Goal: Use online tool/utility: Utilize a website feature to perform a specific function

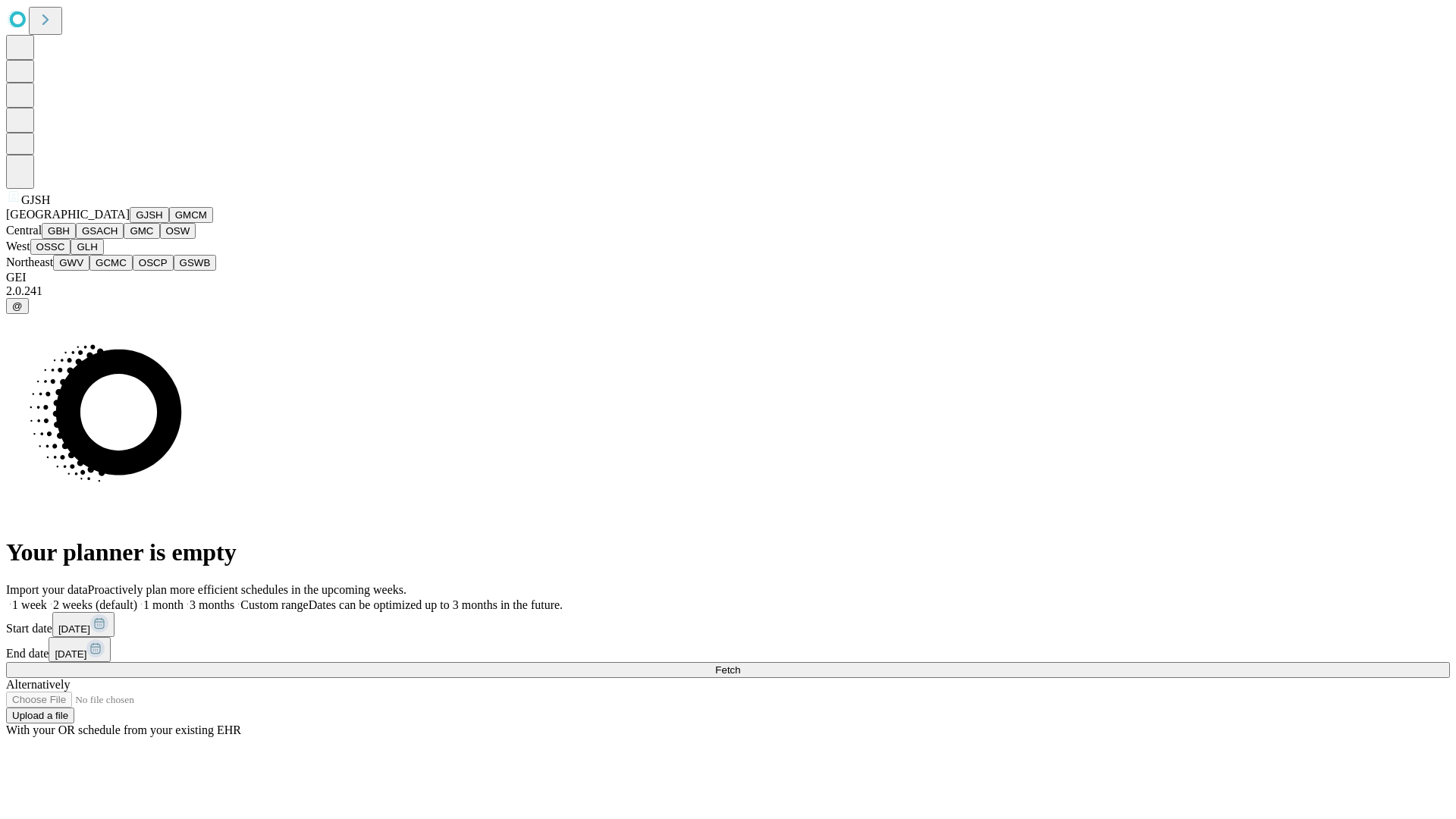
click at [130, 223] on button "GJSH" at bounding box center [149, 214] width 40 height 16
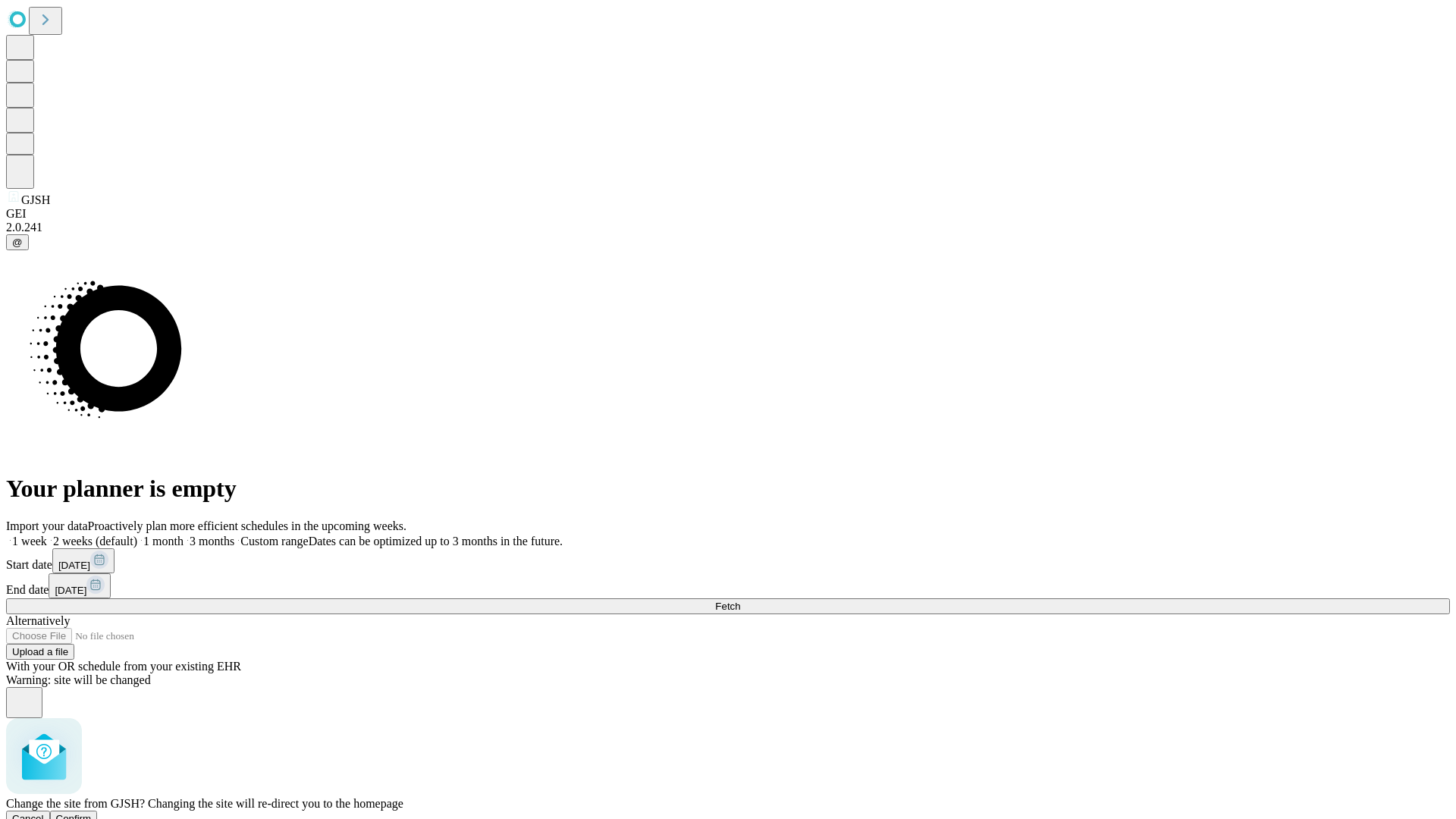
click at [91, 813] on span "Confirm" at bounding box center [74, 818] width 36 height 11
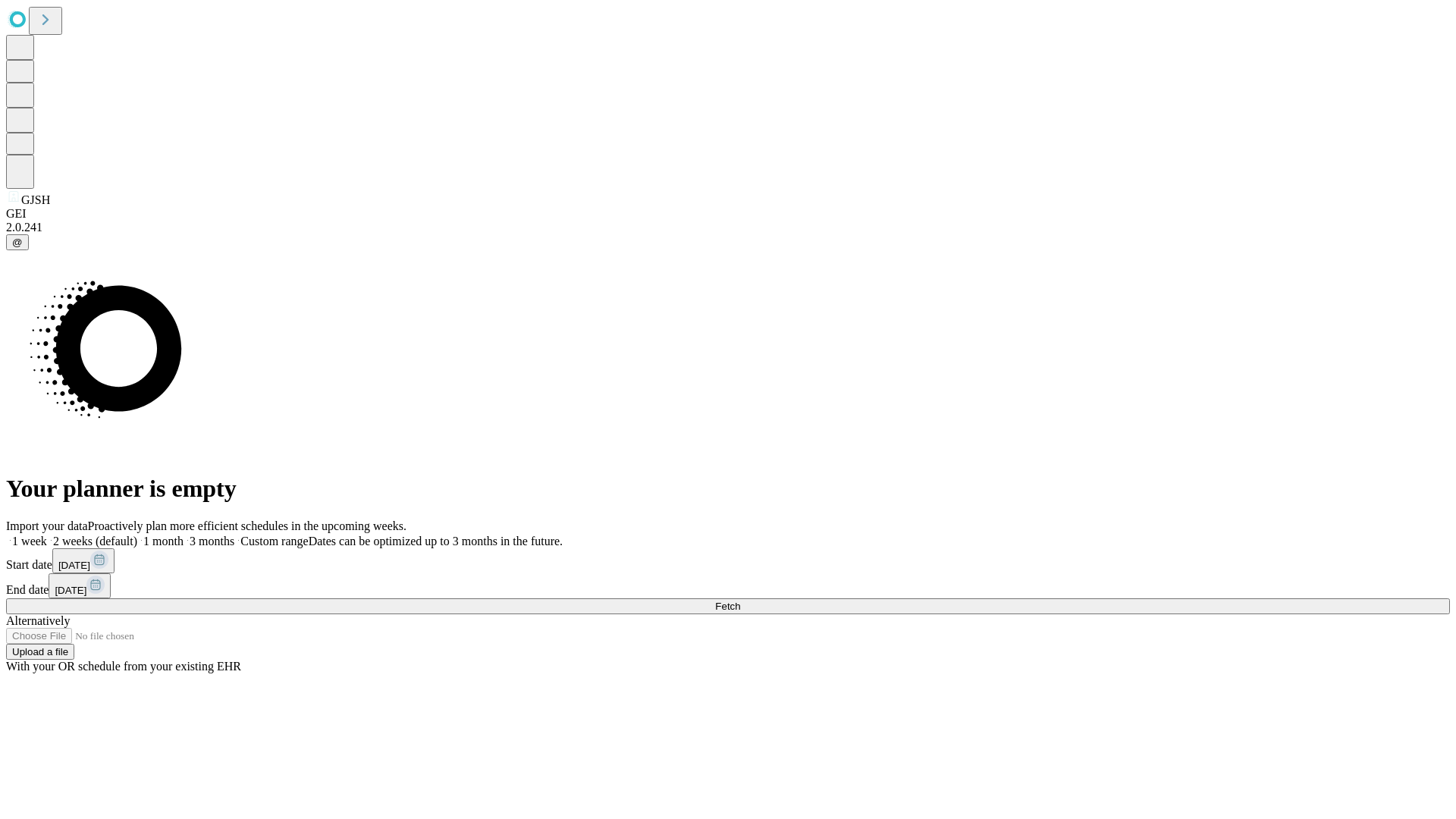
click at [184, 534] on label "1 month" at bounding box center [161, 540] width 46 height 13
click at [740, 600] on span "Fetch" at bounding box center [727, 606] width 25 height 11
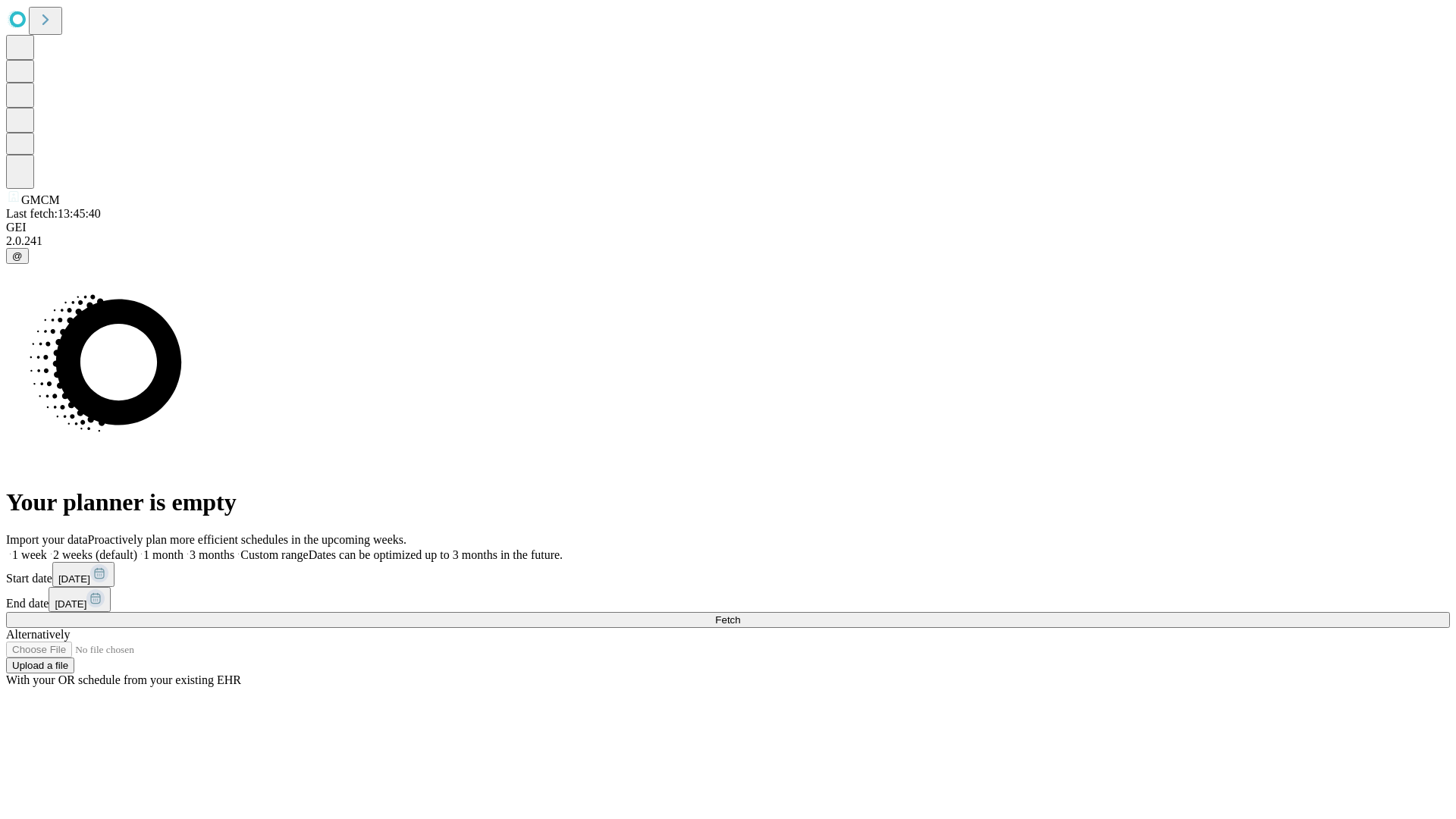
click at [184, 548] on label "1 month" at bounding box center [161, 554] width 46 height 13
click at [740, 614] on span "Fetch" at bounding box center [727, 620] width 25 height 11
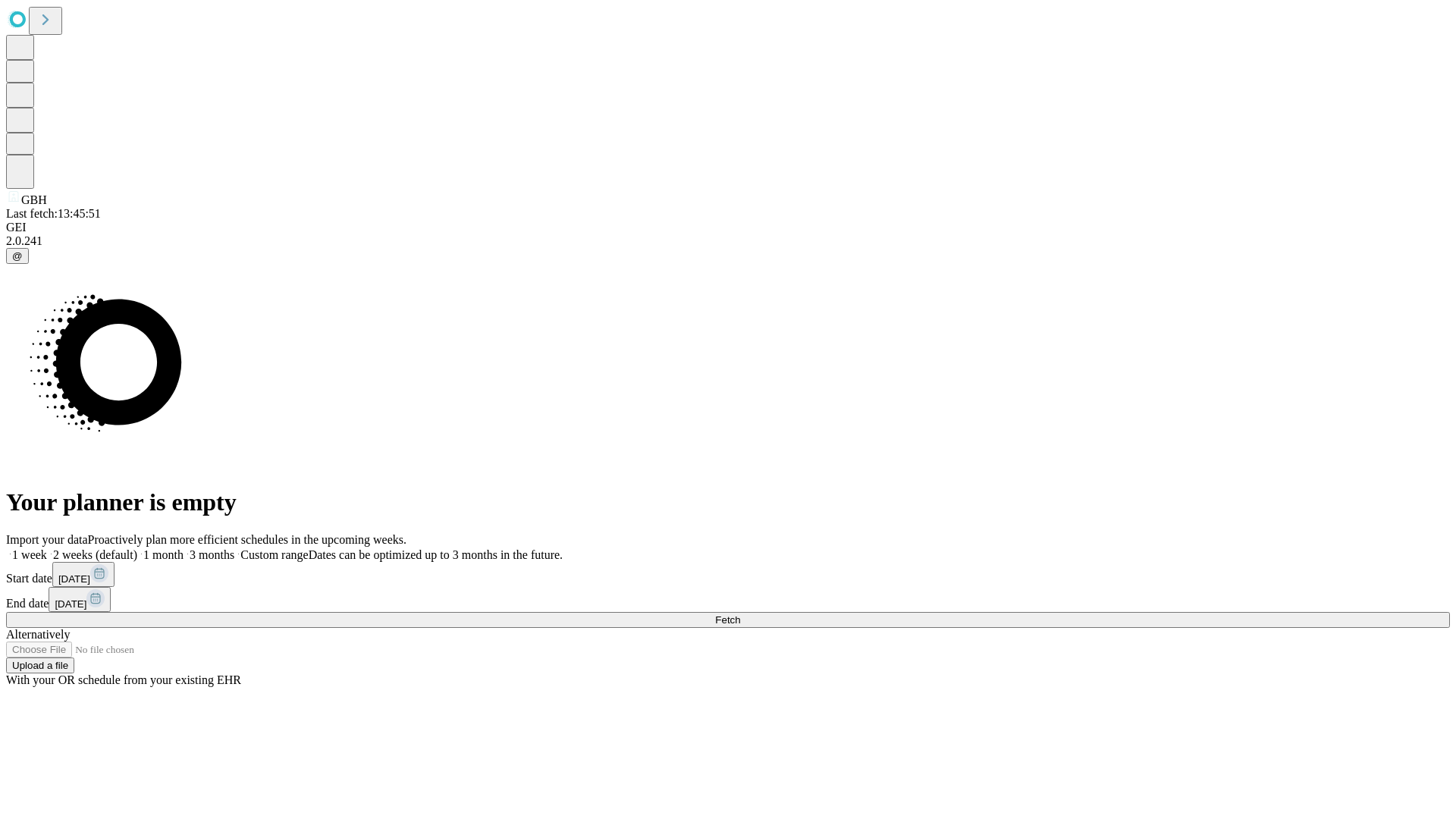
click at [184, 548] on label "1 month" at bounding box center [161, 554] width 46 height 13
click at [740, 614] on span "Fetch" at bounding box center [727, 620] width 25 height 11
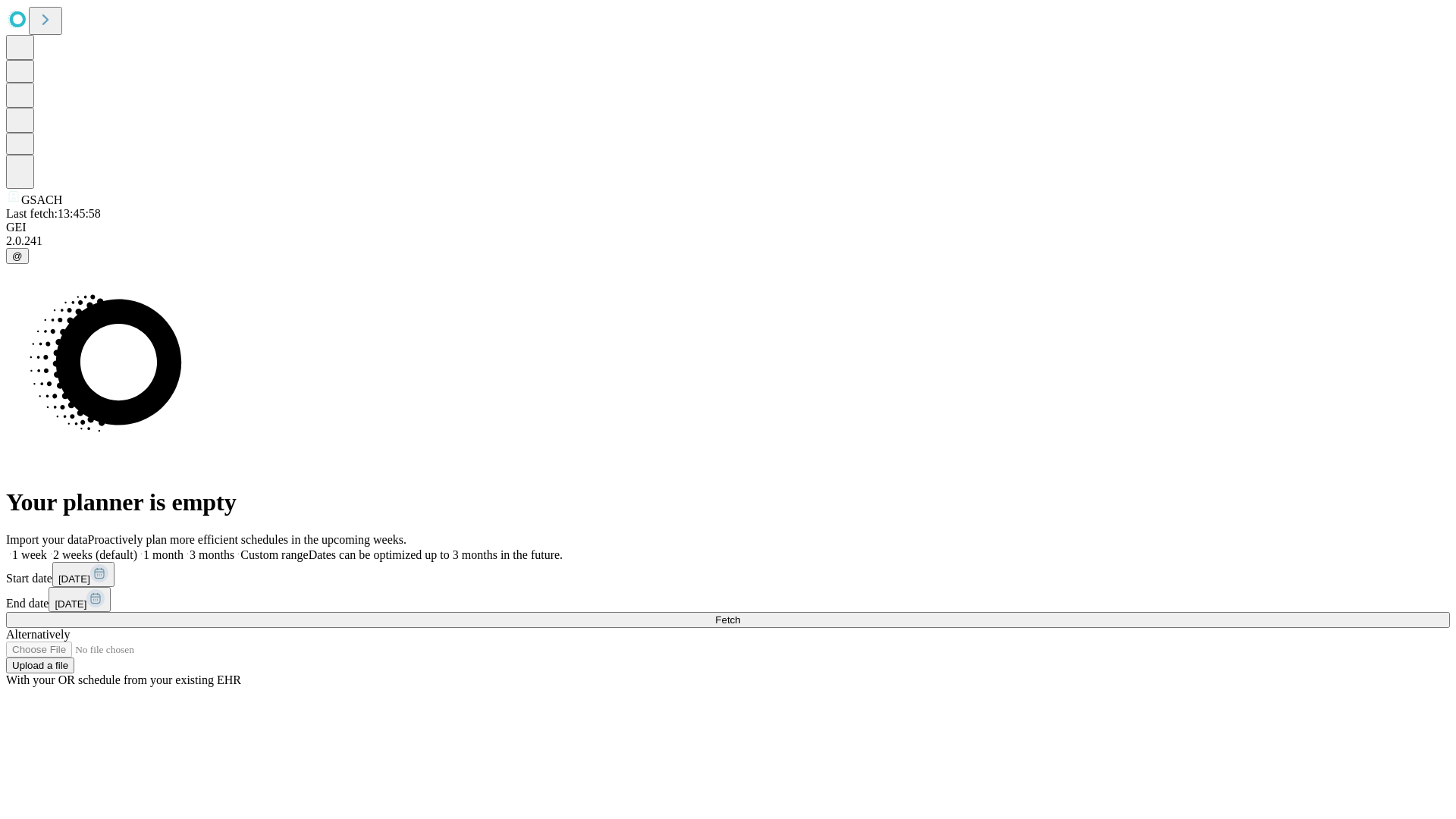
click at [184, 548] on label "1 month" at bounding box center [161, 554] width 46 height 13
click at [740, 614] on span "Fetch" at bounding box center [727, 620] width 25 height 11
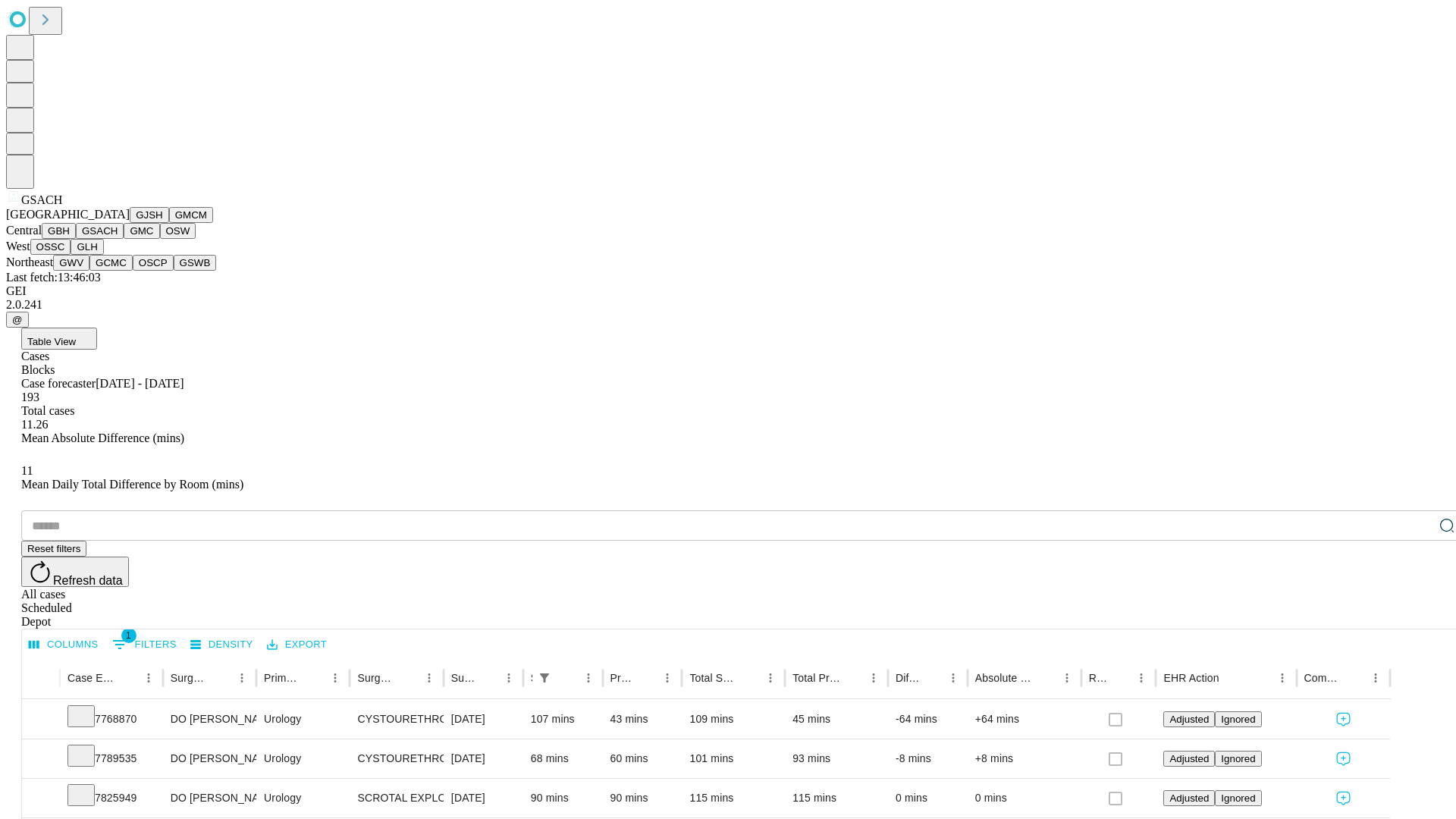
click at [124, 239] on button "GMC" at bounding box center [141, 231] width 36 height 16
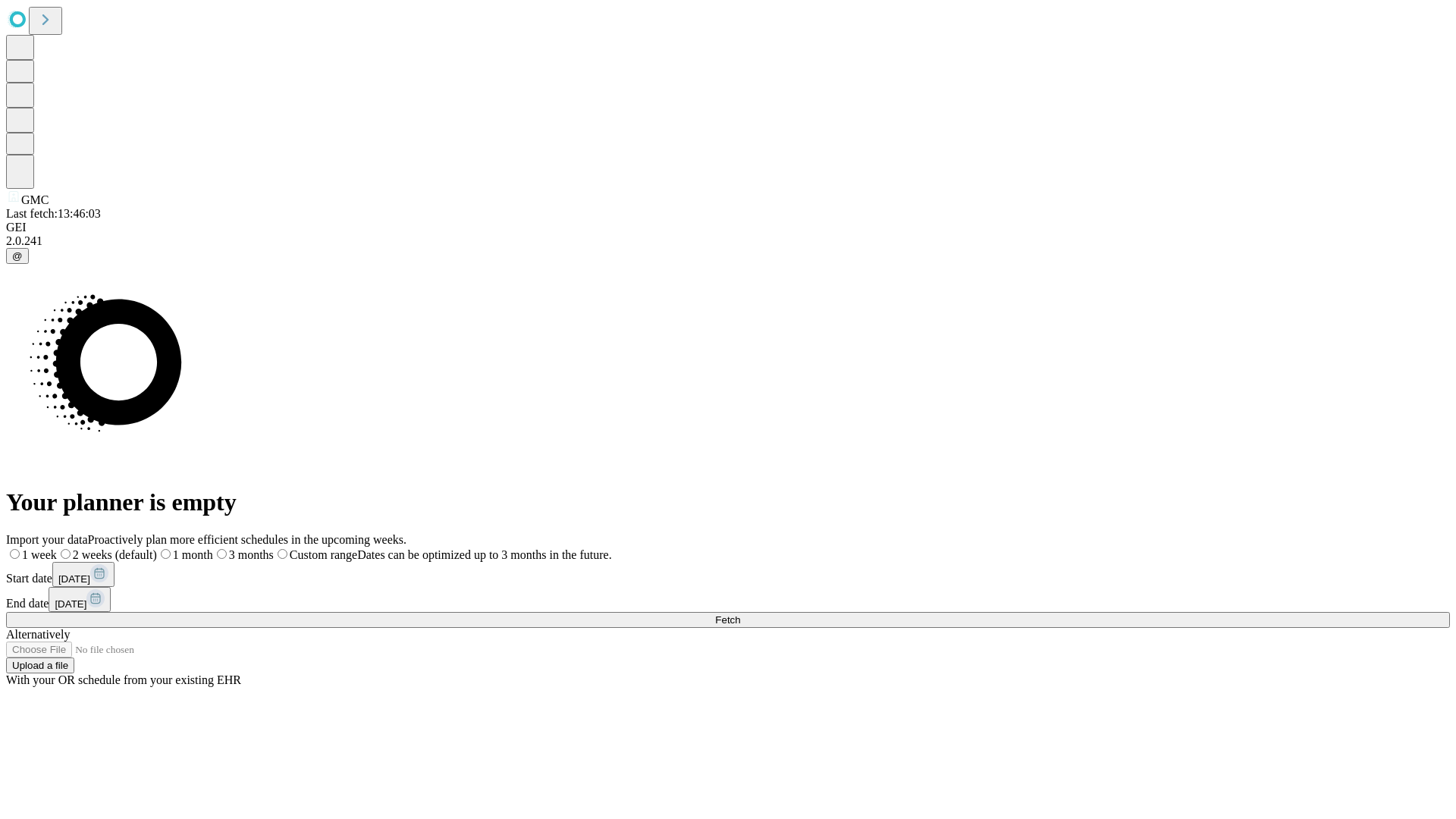
click at [213, 548] on label "1 month" at bounding box center [185, 554] width 56 height 13
click at [740, 614] on span "Fetch" at bounding box center [727, 620] width 25 height 11
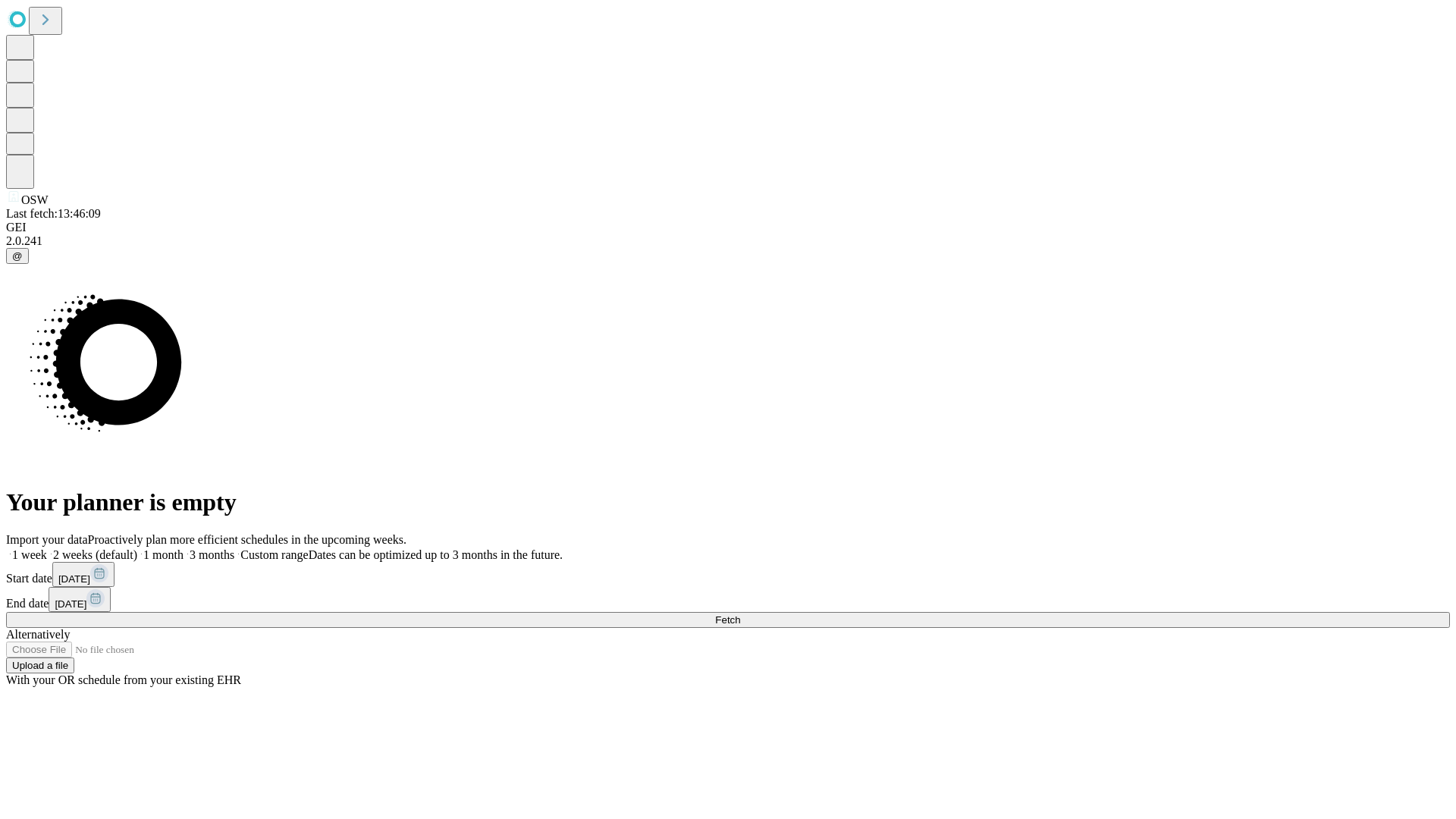
click at [184, 548] on label "1 month" at bounding box center [161, 554] width 46 height 13
click at [740, 614] on span "Fetch" at bounding box center [727, 620] width 25 height 11
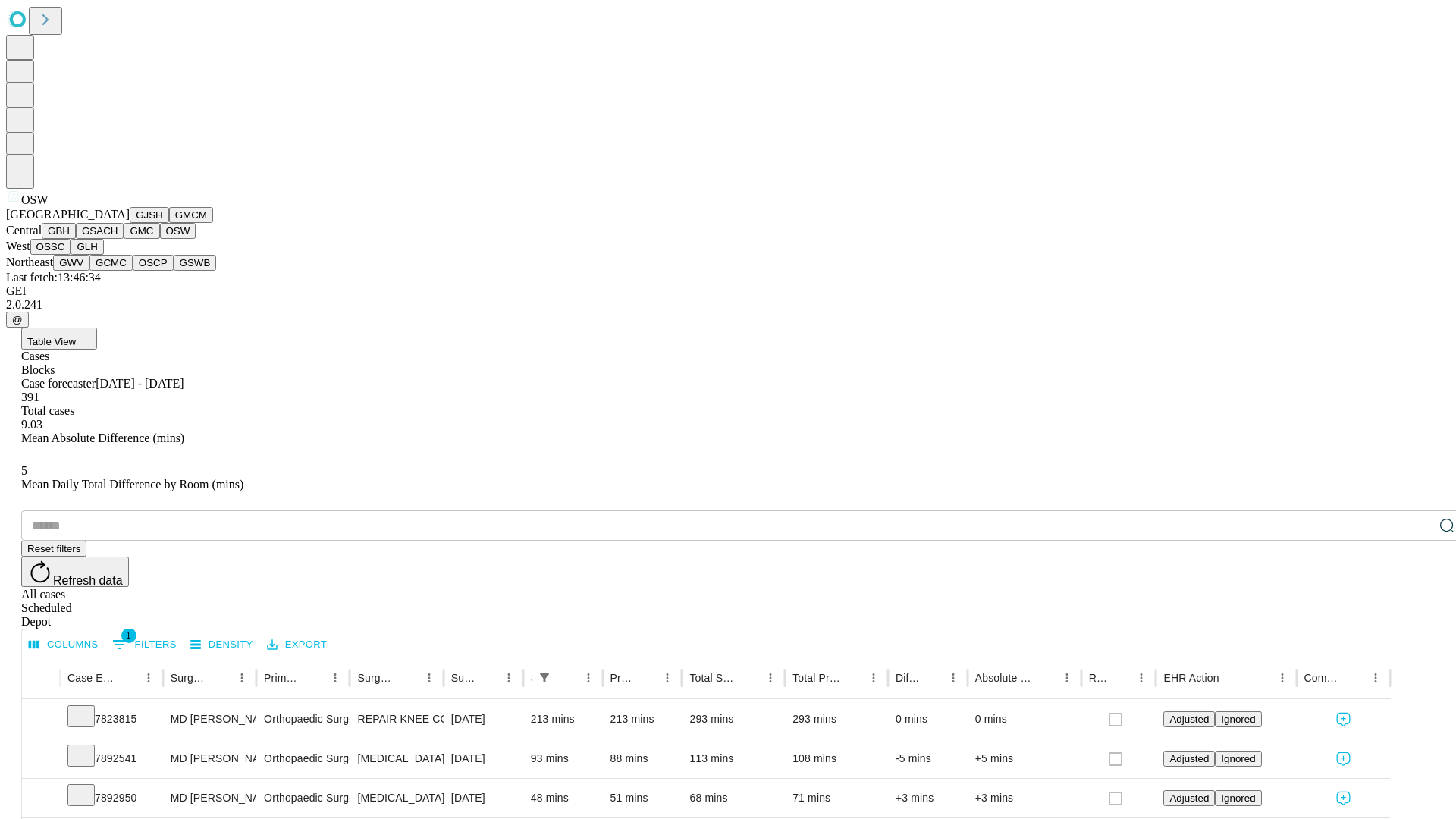
click at [71, 255] on button "OSSC" at bounding box center [51, 246] width 41 height 16
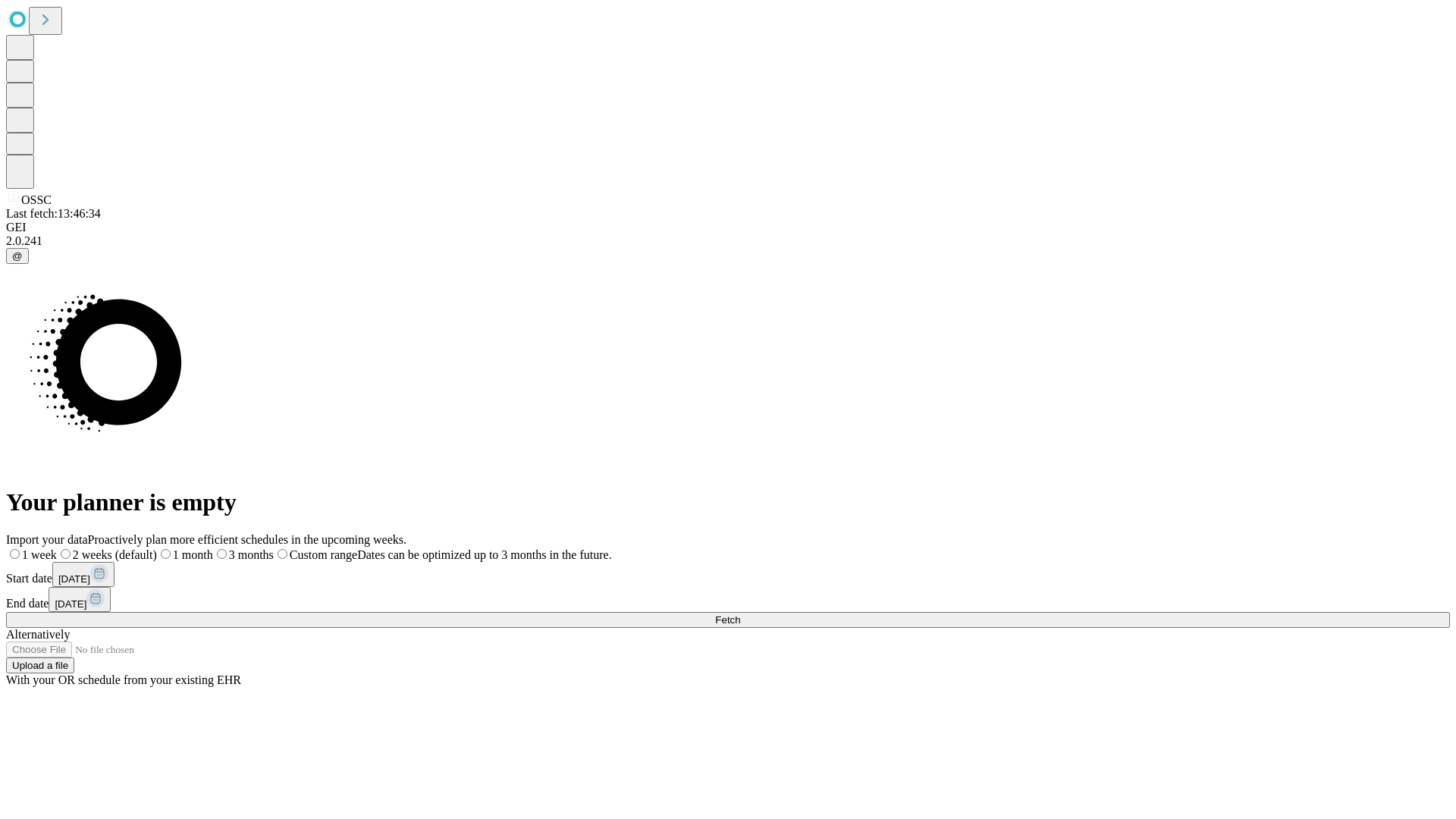
click at [213, 548] on label "1 month" at bounding box center [185, 554] width 56 height 13
click at [740, 614] on span "Fetch" at bounding box center [727, 620] width 25 height 11
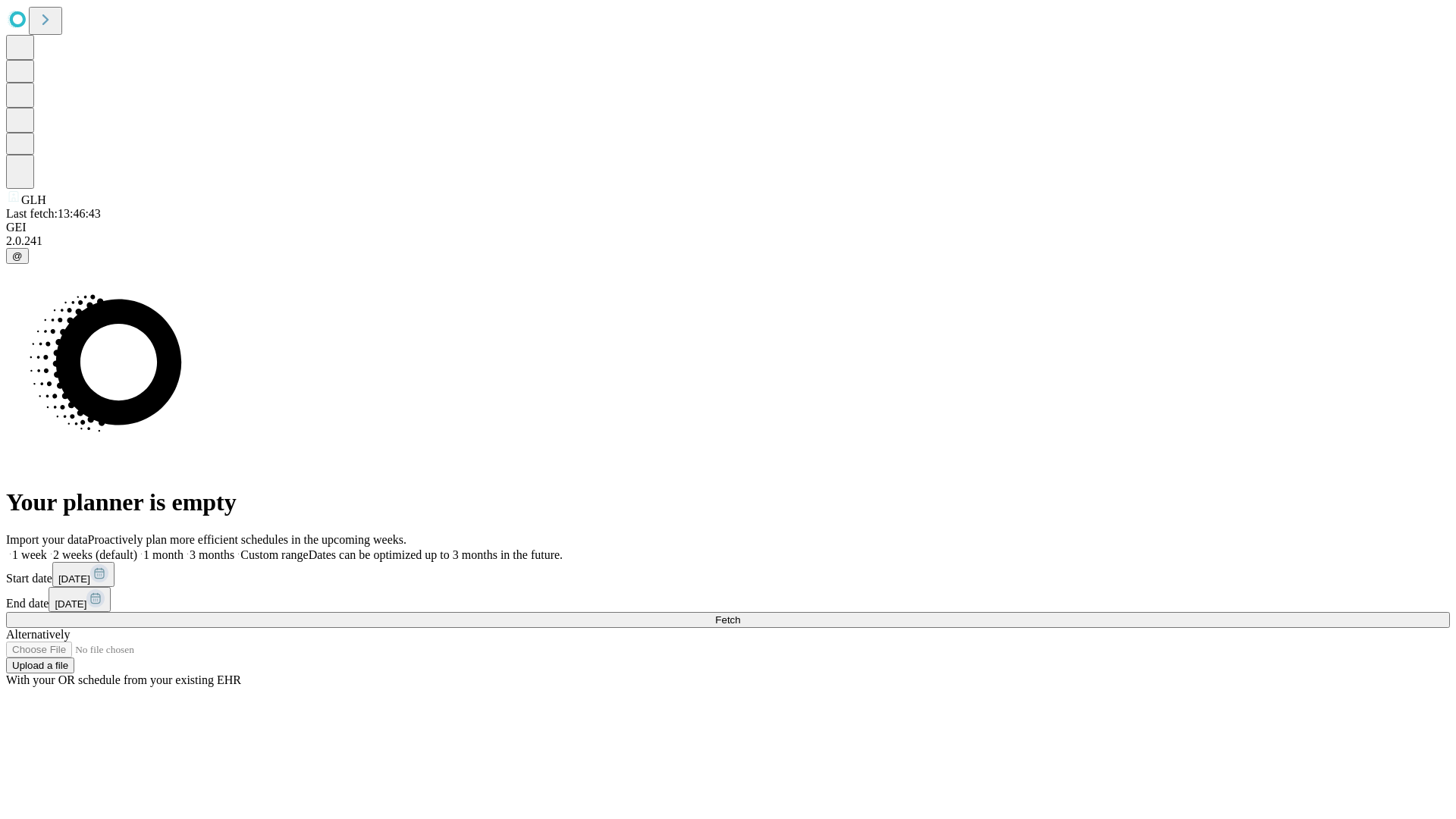
click at [740, 614] on span "Fetch" at bounding box center [727, 620] width 25 height 11
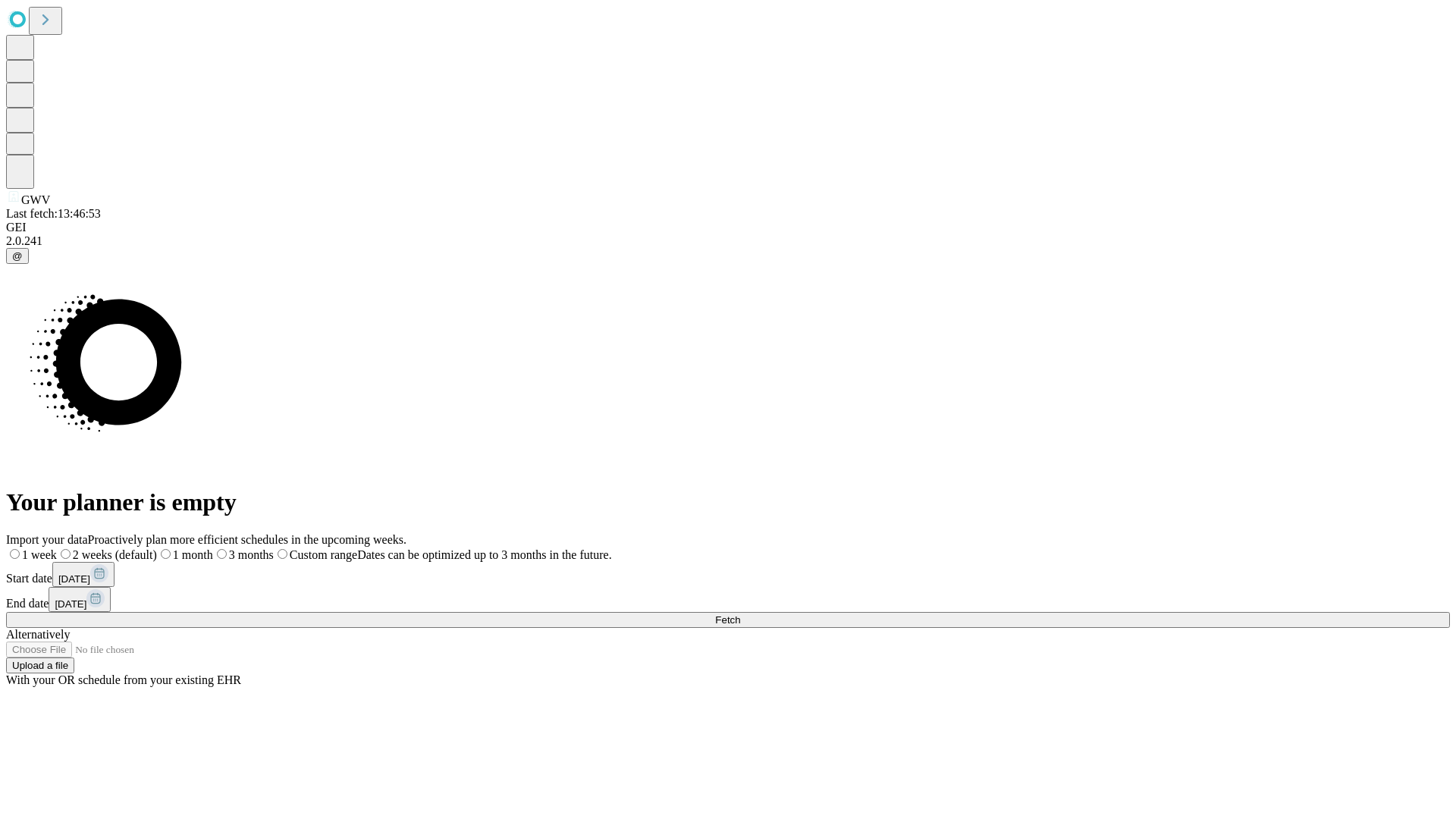
click at [740, 614] on span "Fetch" at bounding box center [727, 620] width 25 height 11
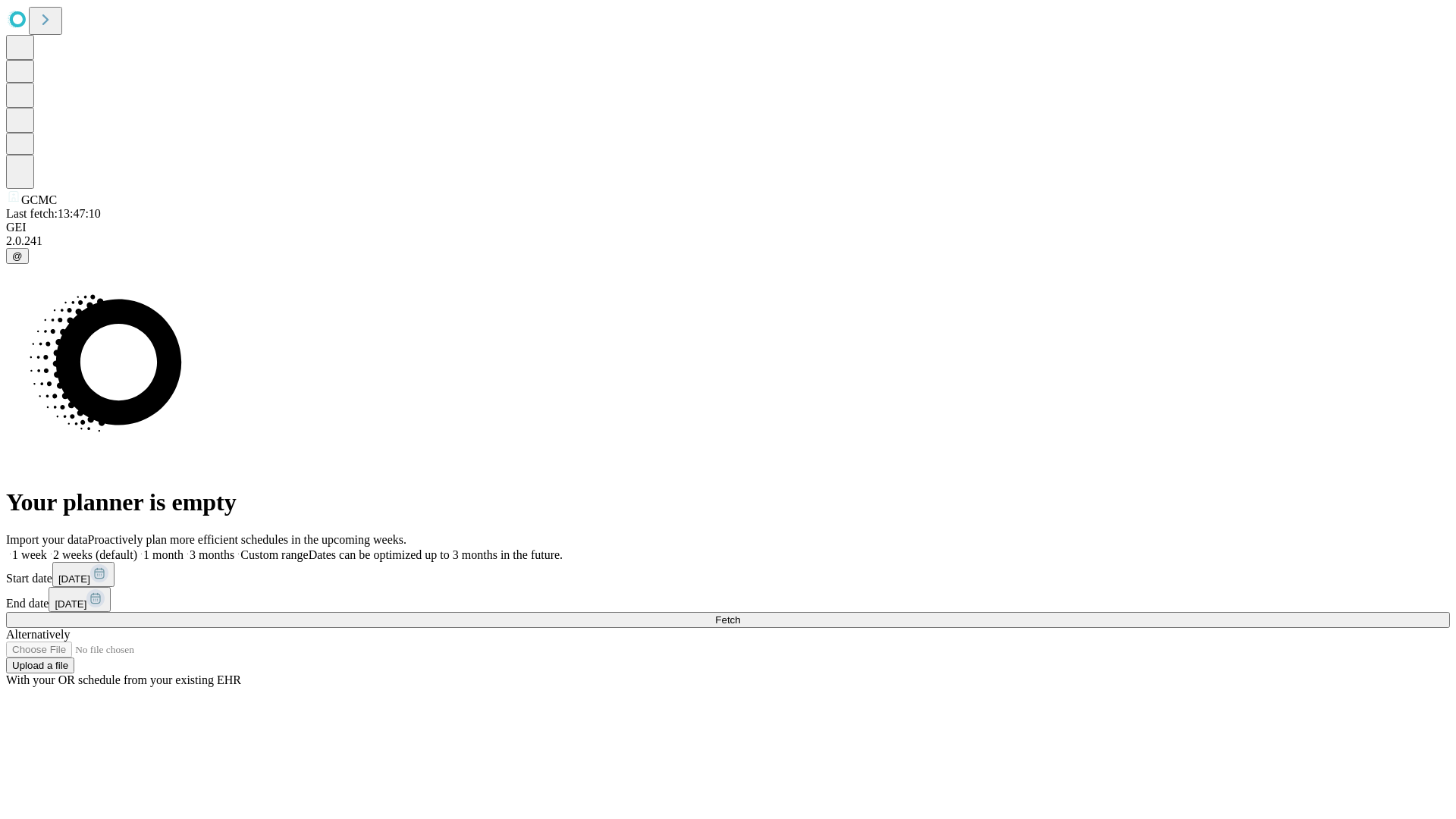
click at [184, 548] on label "1 month" at bounding box center [161, 554] width 46 height 13
click at [740, 614] on span "Fetch" at bounding box center [727, 620] width 25 height 11
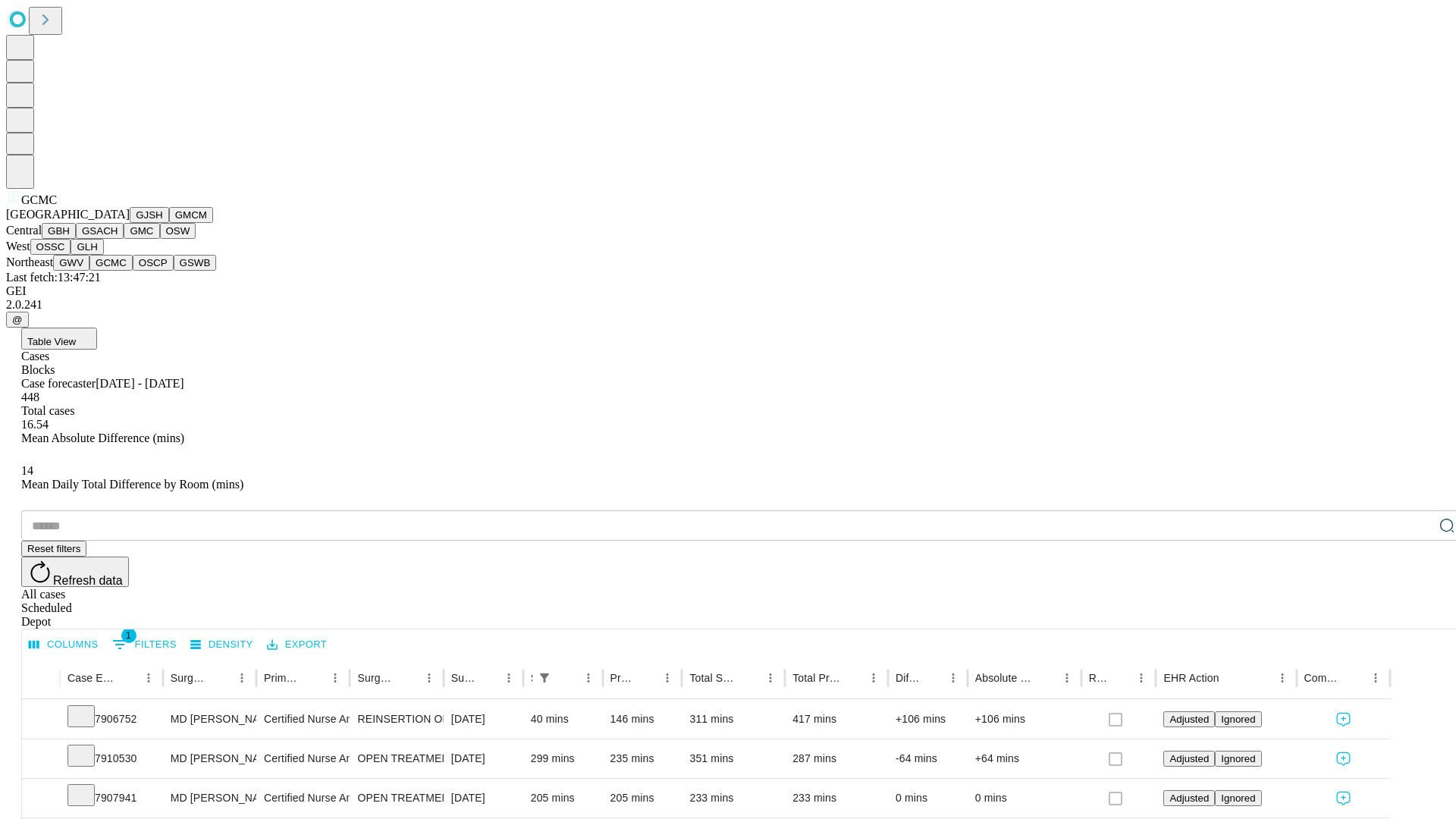
click at [133, 270] on button "OSCP" at bounding box center [153, 262] width 41 height 16
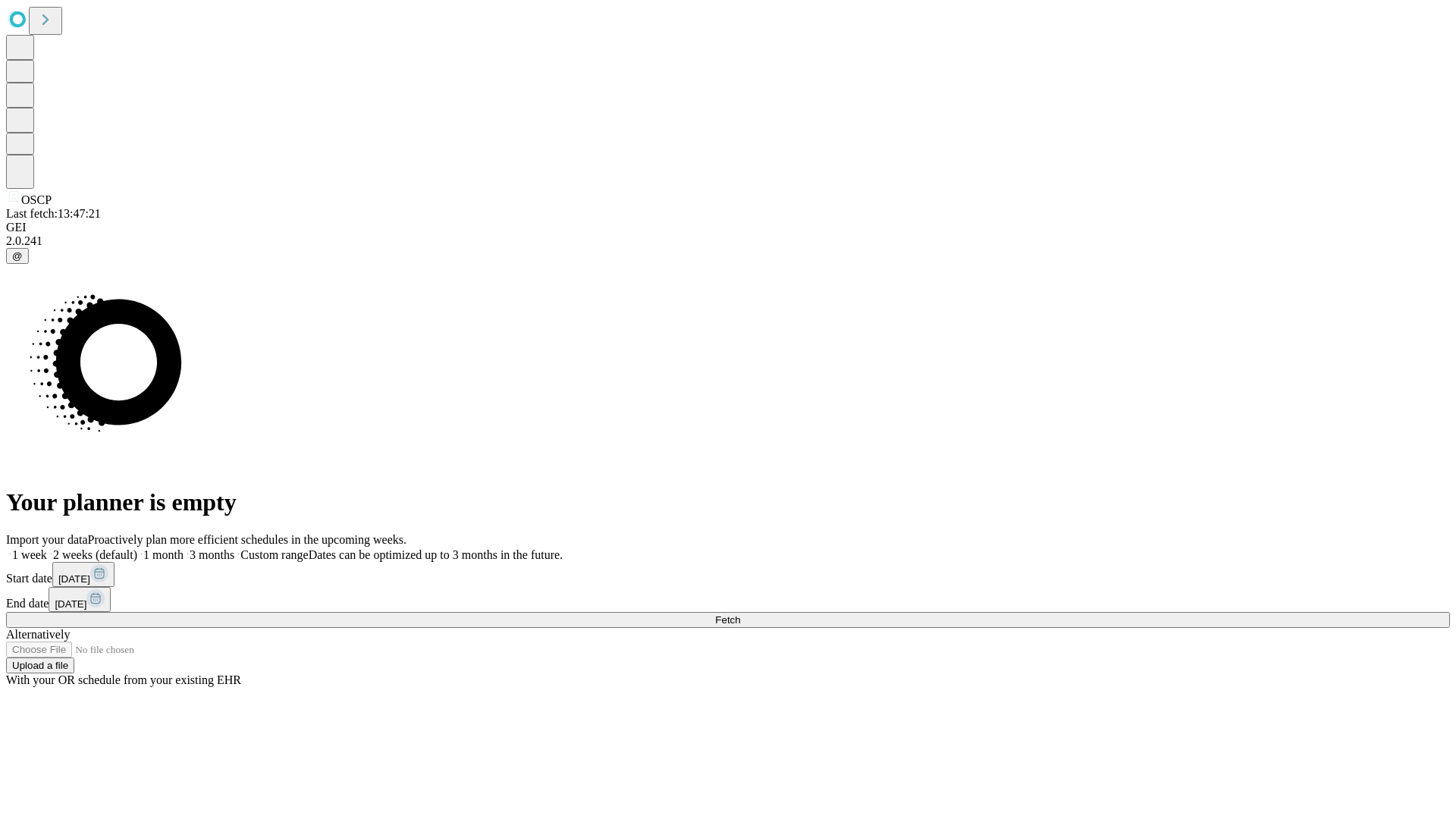
click at [184, 548] on label "1 month" at bounding box center [161, 554] width 46 height 13
click at [740, 614] on span "Fetch" at bounding box center [727, 620] width 25 height 11
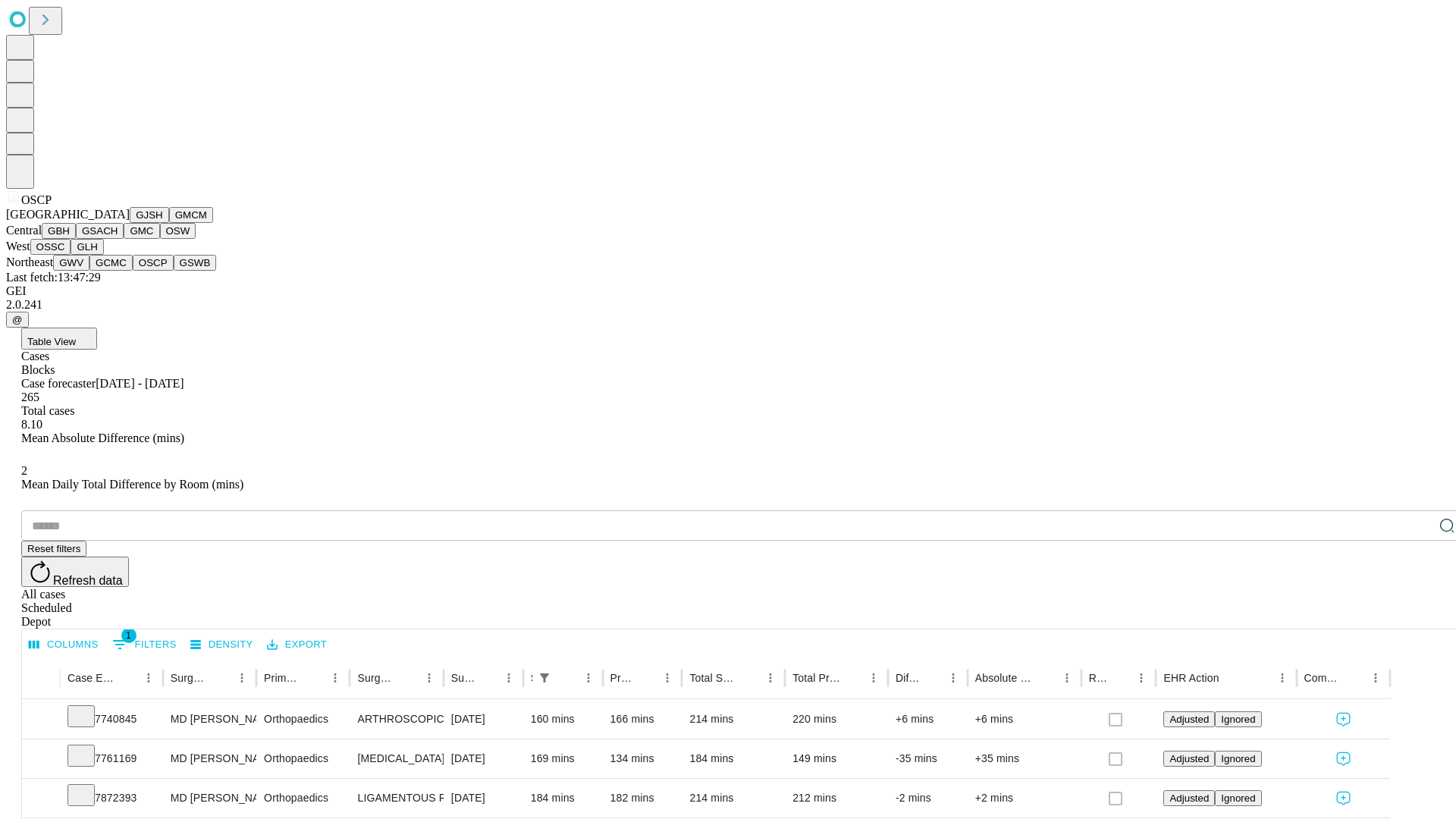
click at [173, 270] on button "GSWB" at bounding box center [195, 262] width 43 height 16
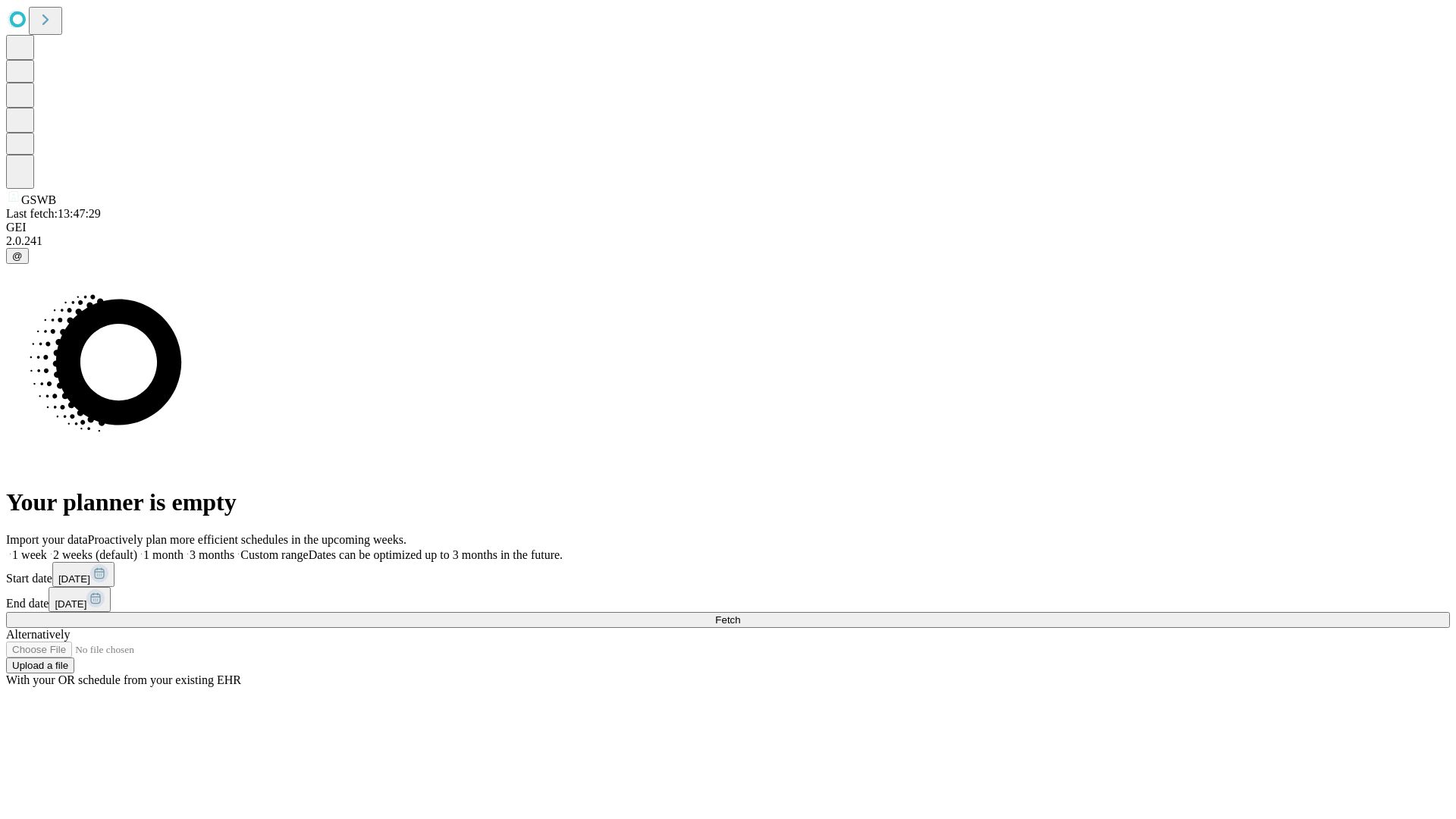
click at [184, 548] on label "1 month" at bounding box center [161, 554] width 46 height 13
click at [740, 614] on span "Fetch" at bounding box center [727, 620] width 25 height 11
